Goal: Transaction & Acquisition: Book appointment/travel/reservation

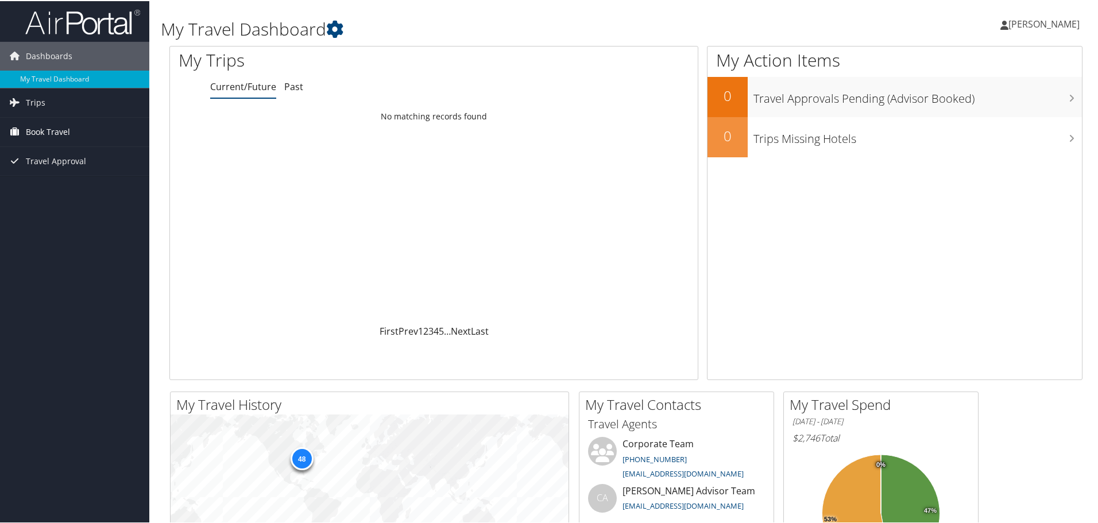
click at [82, 141] on link "Book Travel" at bounding box center [74, 131] width 149 height 29
click at [108, 185] on link "Book/Manage Online Trips" at bounding box center [74, 188] width 149 height 17
